Goal: Transaction & Acquisition: Purchase product/service

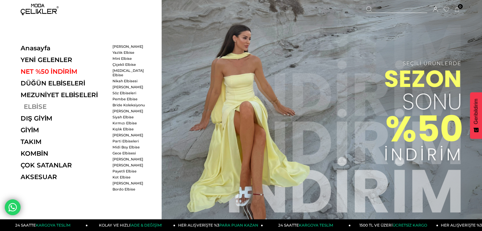
click at [40, 107] on link "ELBİSE" at bounding box center [64, 107] width 87 height 8
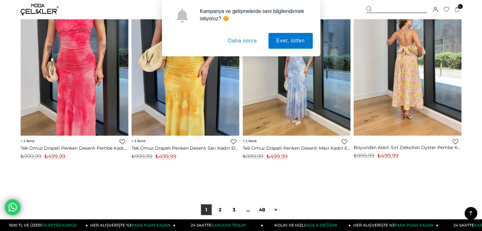
scroll to position [3867, 0]
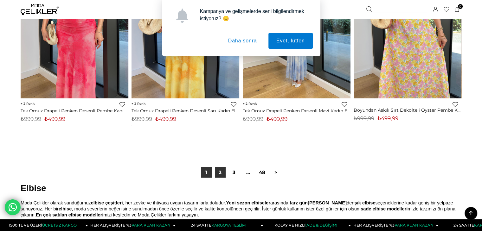
click at [219, 171] on link "2" at bounding box center [220, 172] width 11 height 11
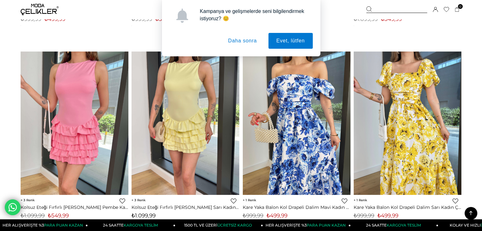
scroll to position [2016, 0]
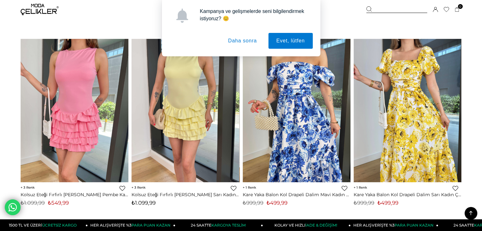
drag, startPoint x: 295, startPoint y: 120, endPoint x: 479, endPoint y: 127, distance: 183.4
click at [479, 127] on form "Menü Üye Girişi Üye Ol Hesabım Çıkış Yap Sepetim Favorilerim Yardım Sepetim 0 Ü…" at bounding box center [241, 65] width 482 height 4125
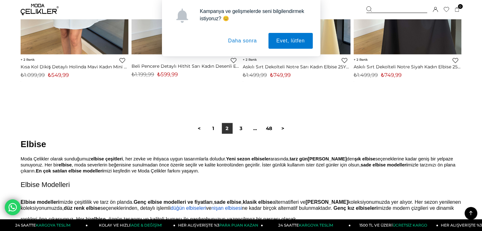
scroll to position [3969, 0]
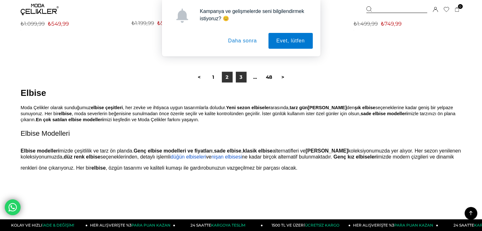
click at [243, 74] on link "3" at bounding box center [241, 77] width 11 height 11
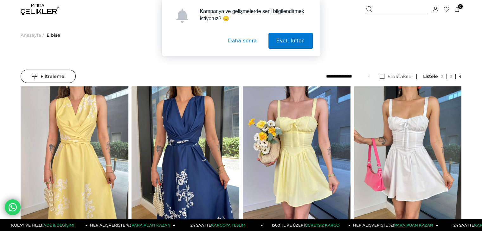
click at [248, 40] on button "Daha sonra" at bounding box center [242, 41] width 45 height 16
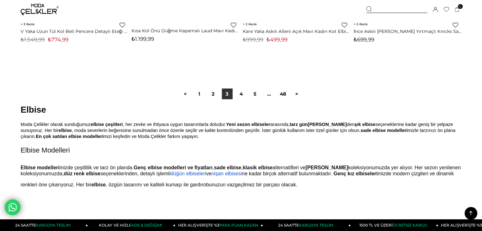
scroll to position [3969, 0]
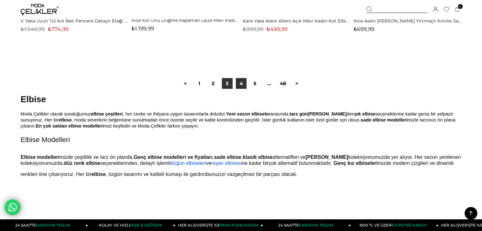
click at [243, 84] on link "4" at bounding box center [241, 83] width 11 height 11
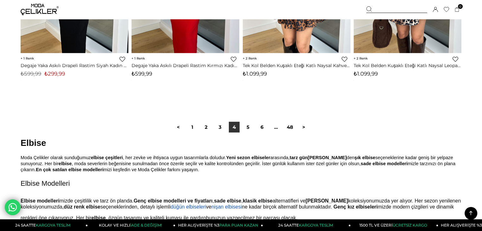
scroll to position [3969, 0]
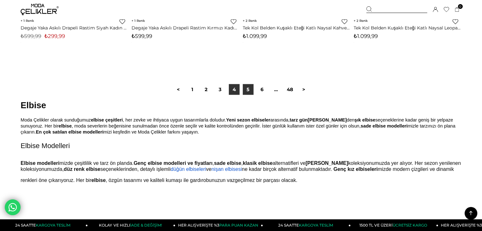
click at [249, 90] on link "5" at bounding box center [248, 89] width 11 height 11
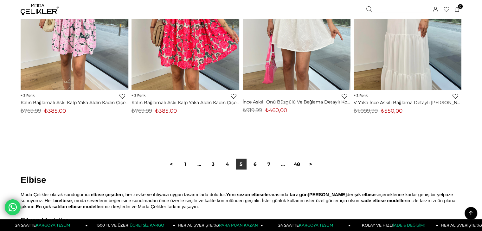
scroll to position [3905, 0]
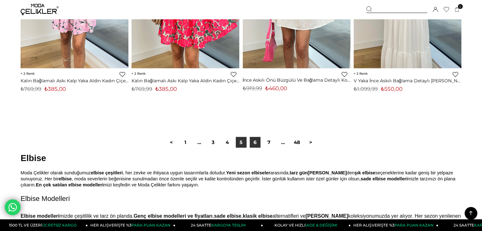
click at [251, 139] on link "6" at bounding box center [255, 142] width 11 height 11
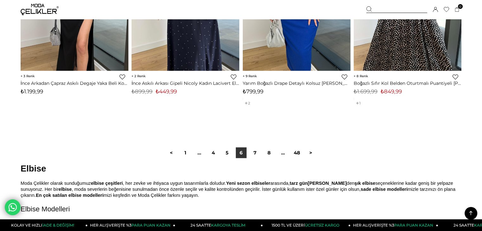
scroll to position [4007, 0]
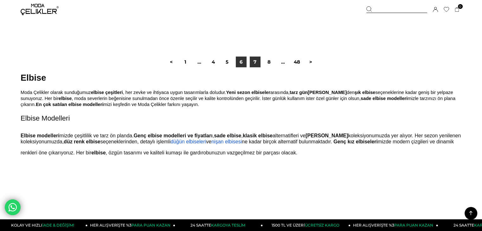
click at [258, 67] on link "7" at bounding box center [255, 62] width 11 height 11
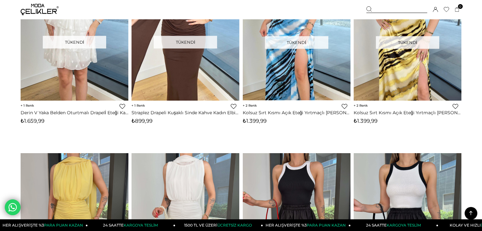
scroll to position [3018, 0]
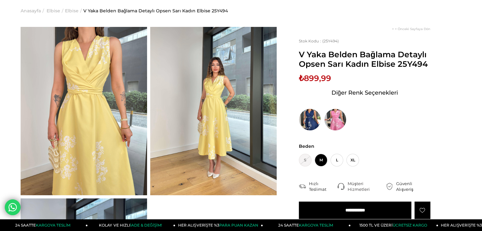
scroll to position [25, 0]
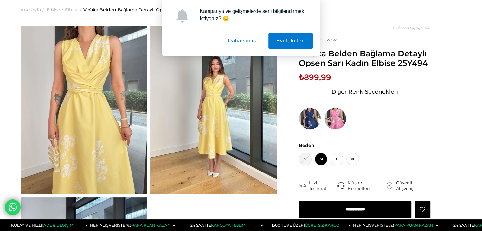
click at [245, 43] on button "Daha sonra" at bounding box center [242, 41] width 45 height 16
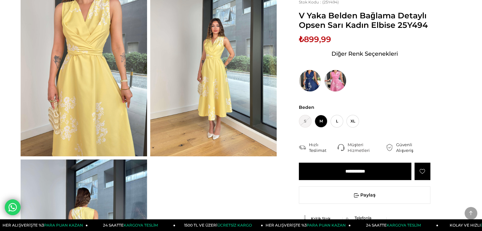
scroll to position [23, 0]
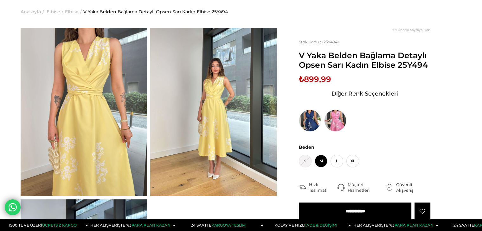
click at [98, 75] on img at bounding box center [84, 112] width 126 height 169
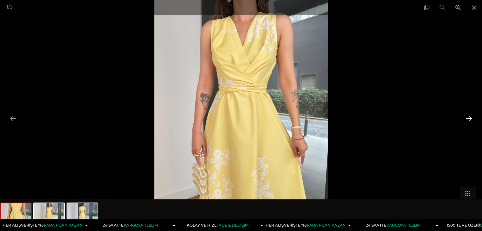
click at [471, 120] on button at bounding box center [468, 119] width 13 height 12
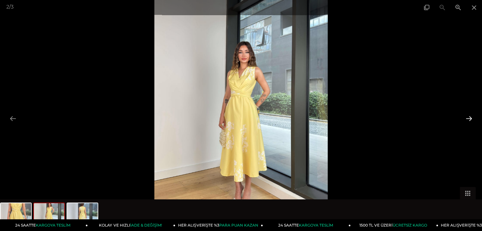
click at [471, 120] on button at bounding box center [468, 119] width 13 height 12
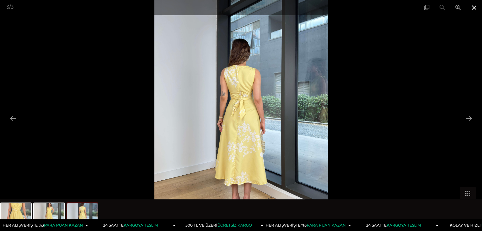
click at [476, 9] on span at bounding box center [474, 7] width 16 height 15
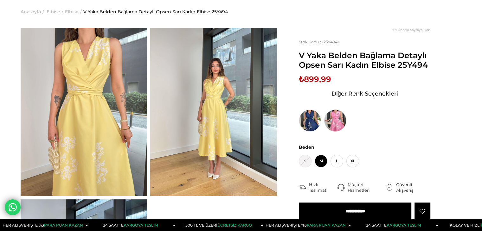
click at [333, 119] on img at bounding box center [335, 121] width 22 height 22
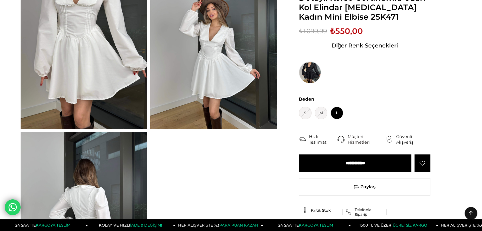
scroll to position [13, 0]
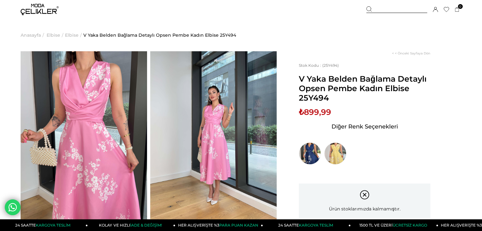
click at [87, 128] on img at bounding box center [84, 135] width 126 height 169
